Goal: Task Accomplishment & Management: Complete application form

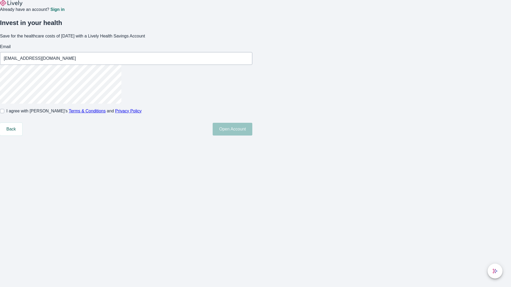
click at [4, 113] on input "I agree with Lively’s Terms & Conditions and Privacy Policy" at bounding box center [2, 111] width 4 height 4
checkbox input "true"
click at [252, 136] on button "Open Account" at bounding box center [233, 129] width 40 height 13
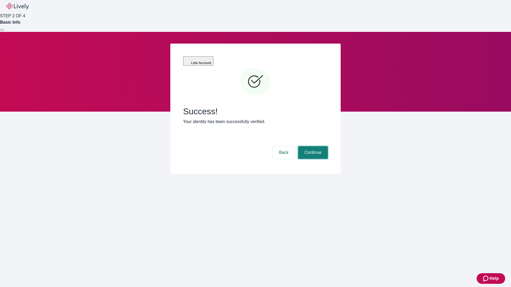
click at [312, 146] on button "Continue" at bounding box center [313, 152] width 30 height 13
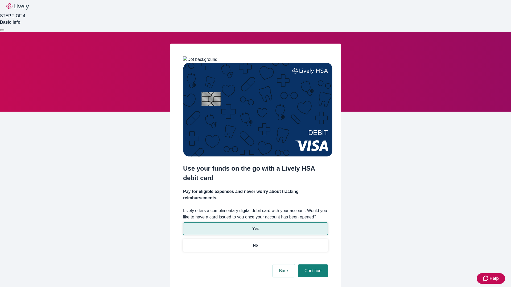
click at [255, 226] on p "Yes" at bounding box center [255, 229] width 6 height 6
click at [312, 265] on button "Continue" at bounding box center [313, 271] width 30 height 13
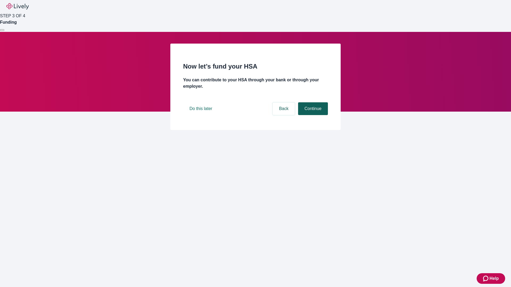
click at [312, 115] on button "Continue" at bounding box center [313, 108] width 30 height 13
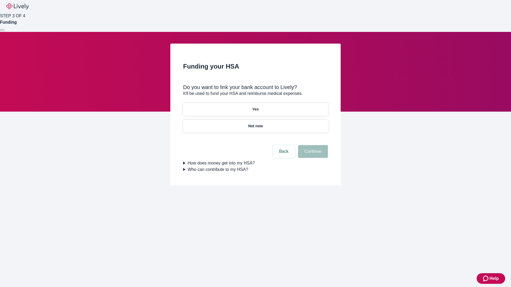
click at [255, 123] on p "Not now" at bounding box center [255, 126] width 15 height 6
click at [312, 155] on button "Continue" at bounding box center [313, 151] width 30 height 13
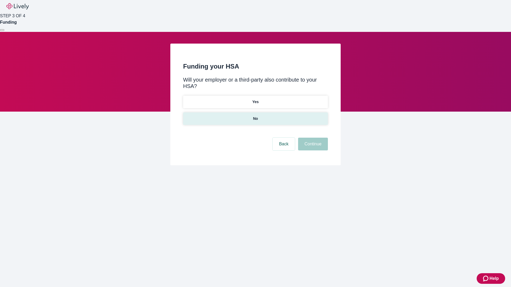
click at [255, 116] on p "No" at bounding box center [255, 119] width 5 height 6
click at [312, 138] on button "Continue" at bounding box center [313, 144] width 30 height 13
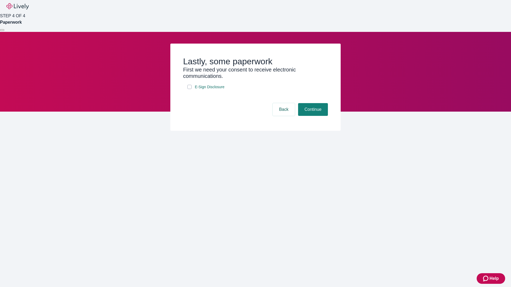
click at [189, 89] on input "E-Sign Disclosure" at bounding box center [189, 87] width 4 height 4
checkbox input "true"
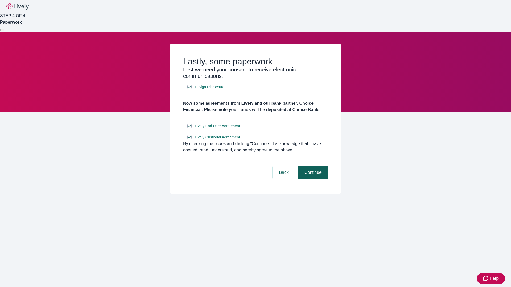
click at [312, 179] on button "Continue" at bounding box center [313, 172] width 30 height 13
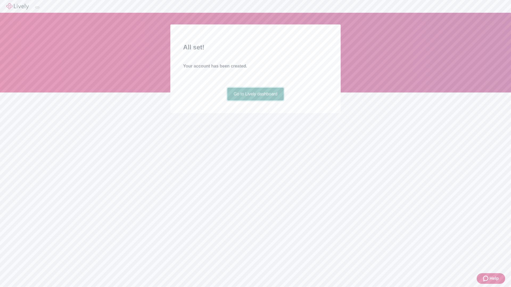
click at [255, 101] on link "Go to Lively dashboard" at bounding box center [255, 94] width 57 height 13
